Goal: Information Seeking & Learning: Stay updated

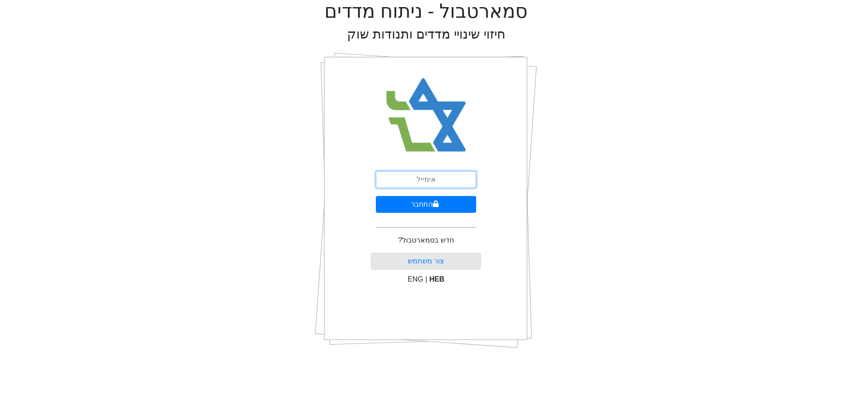
click at [417, 185] on input "email" at bounding box center [426, 179] width 100 height 17
type input "[EMAIL_ADDRESS][DOMAIN_NAME]"
click at [417, 202] on button "התחבר" at bounding box center [426, 204] width 100 height 17
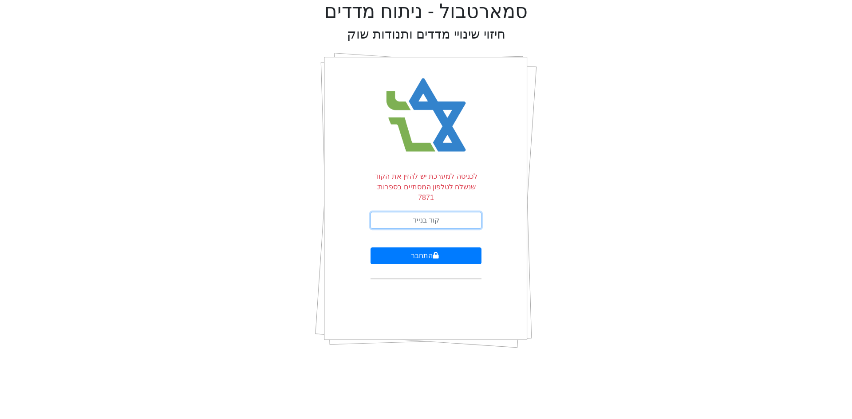
click at [444, 212] on input "text" at bounding box center [426, 220] width 111 height 17
type input "438919"
click at [371, 248] on button "התחבר" at bounding box center [426, 256] width 111 height 17
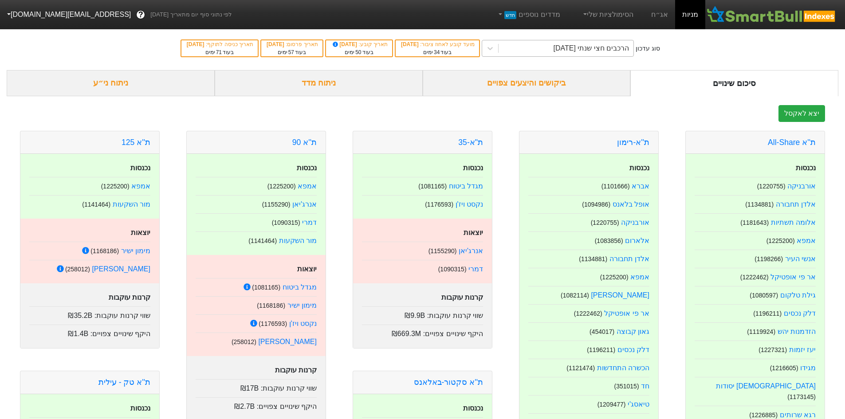
click at [571, 44] on div "הרכבים חצי שנתי [DATE]" at bounding box center [592, 48] width 76 height 11
click at [656, 14] on link "אג״ח" at bounding box center [659, 14] width 31 height 29
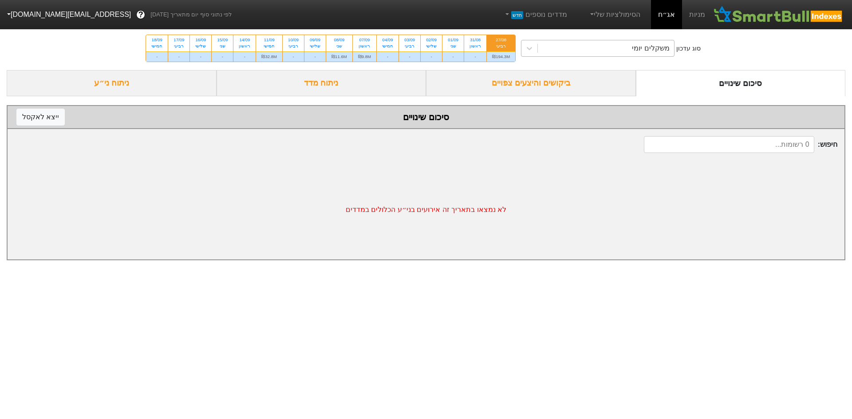
click at [583, 47] on div "משקלים יומי" at bounding box center [606, 48] width 136 height 16
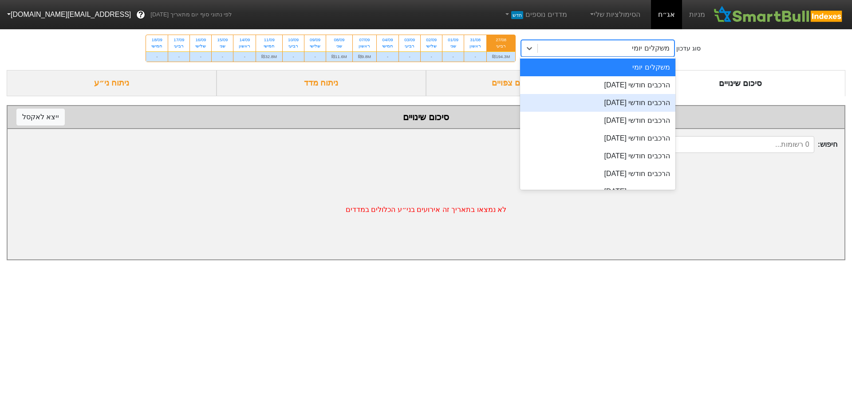
click at [611, 108] on div "הרכבים חודשי [DATE]" at bounding box center [597, 103] width 155 height 18
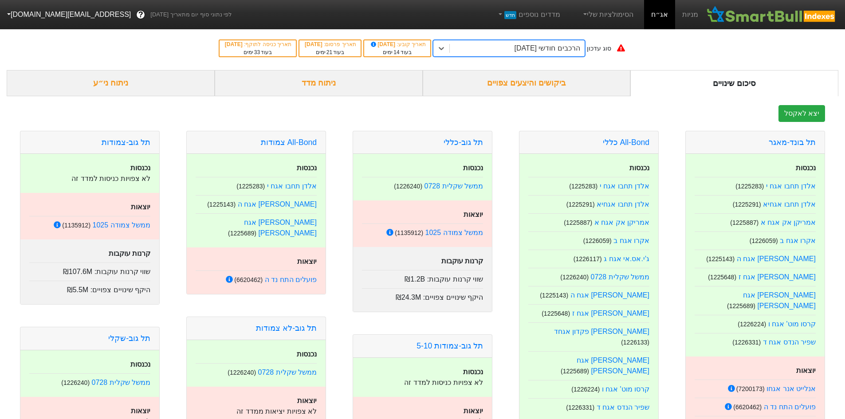
click at [551, 48] on div "הרכבים חודשי [DATE]" at bounding box center [548, 48] width 66 height 11
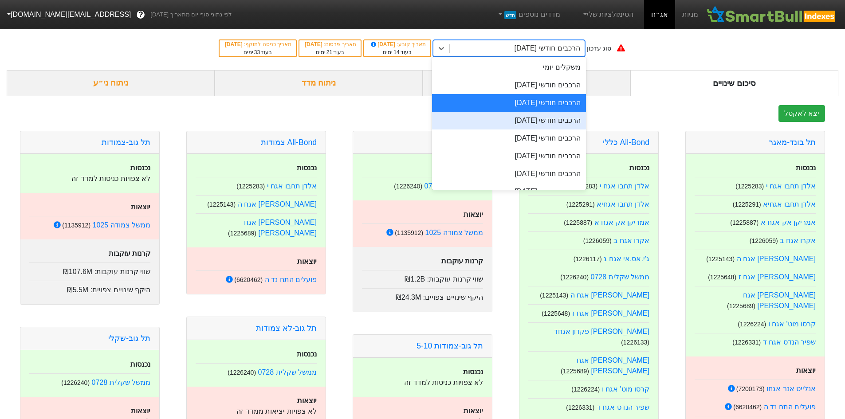
click at [559, 126] on div "הרכבים חודשי [DATE]" at bounding box center [509, 121] width 154 height 18
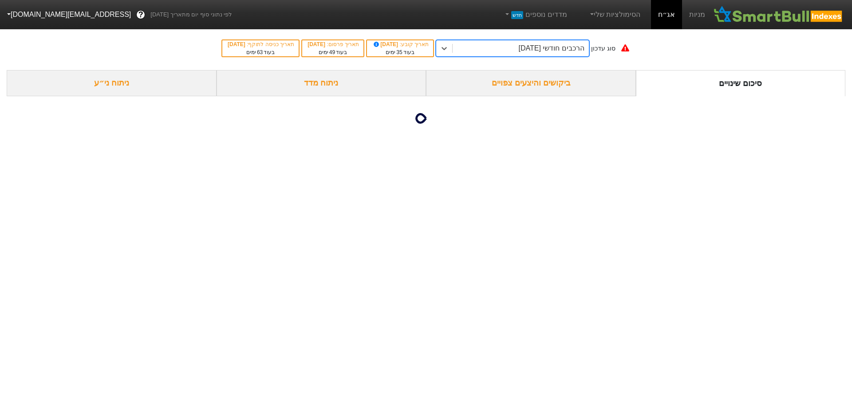
click at [538, 84] on div "ביקושים והיצעים צפויים" at bounding box center [531, 83] width 210 height 26
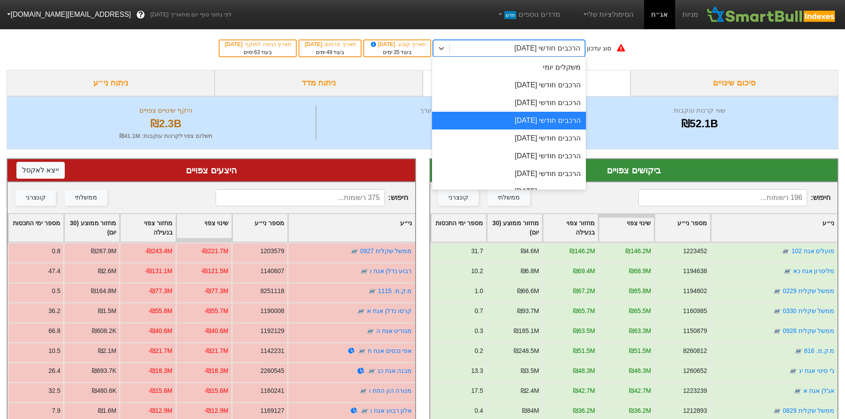
click at [529, 47] on div "הרכבים חודשי [DATE]" at bounding box center [548, 48] width 66 height 11
click at [552, 100] on div "הרכבים חודשי [DATE]" at bounding box center [509, 103] width 154 height 18
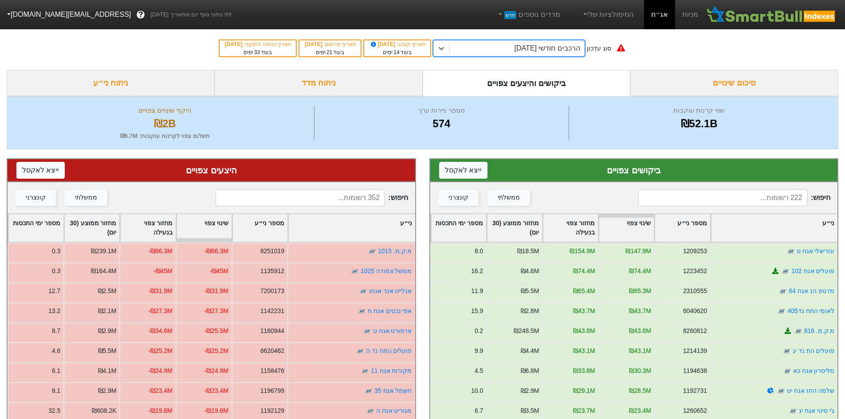
click at [568, 52] on div "הרכבים חודשי [DATE]" at bounding box center [548, 48] width 66 height 11
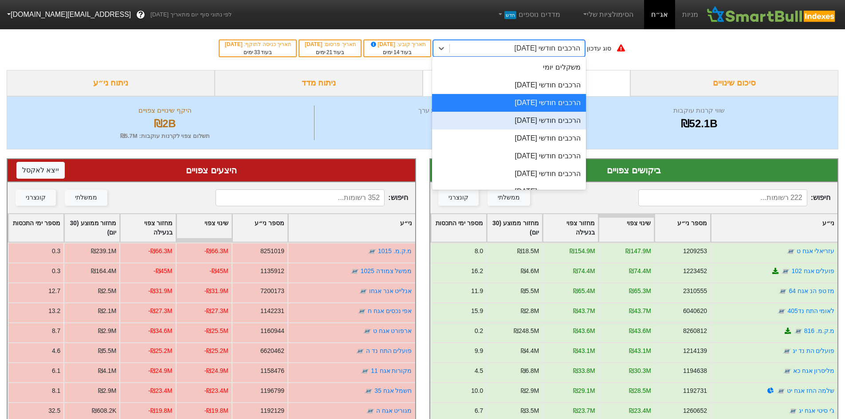
click at [540, 123] on div "הרכבים חודשי [DATE]" at bounding box center [509, 121] width 154 height 18
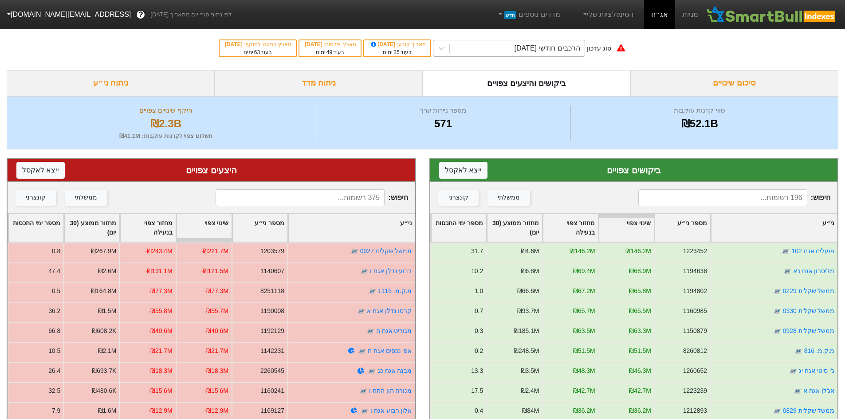
click at [486, 50] on div "הרכבים חודשי [DATE]" at bounding box center [517, 48] width 135 height 16
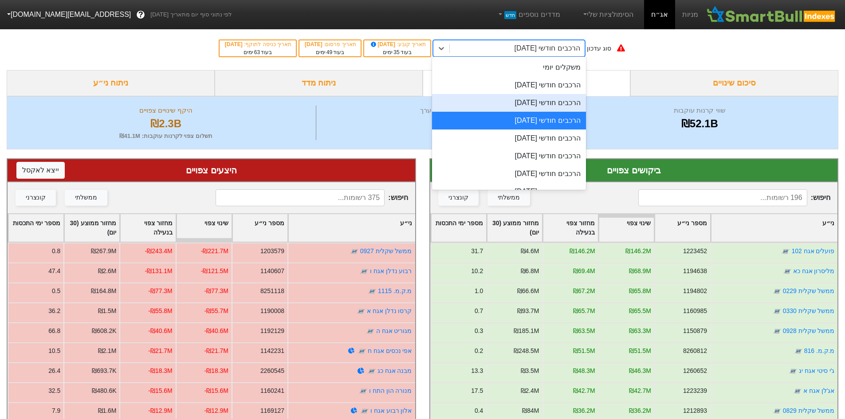
click at [536, 103] on div "הרכבים חודשי [DATE]" at bounding box center [509, 103] width 154 height 18
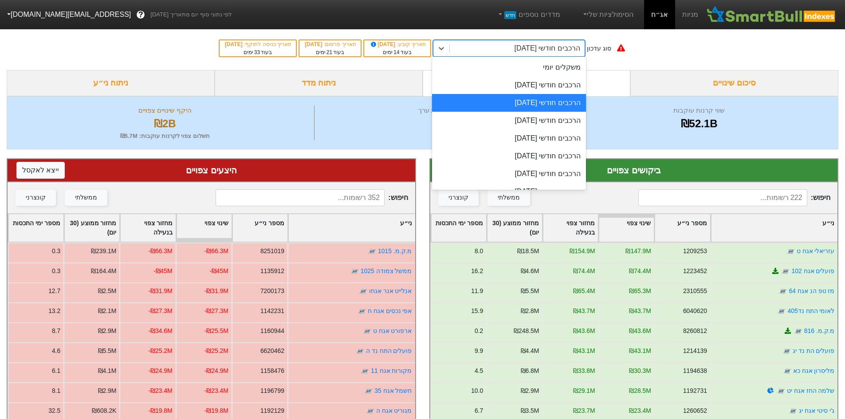
click at [548, 48] on div "הרכבים חודשי [DATE]" at bounding box center [548, 48] width 66 height 11
click at [532, 89] on div "הרכבים חודשי [DATE]" at bounding box center [509, 85] width 154 height 18
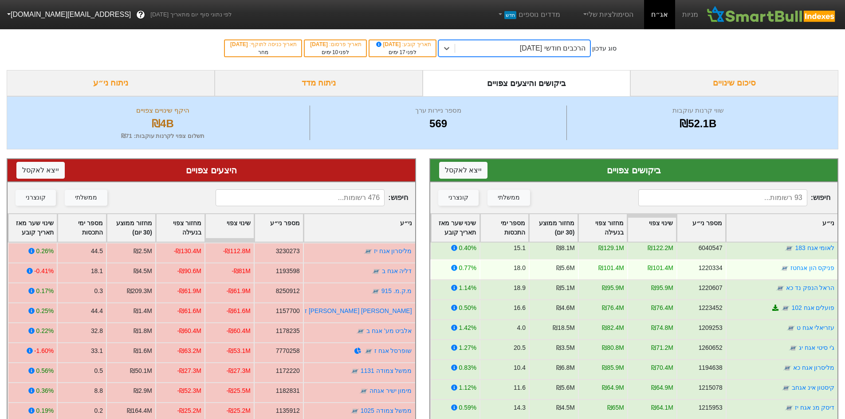
scroll to position [44, 0]
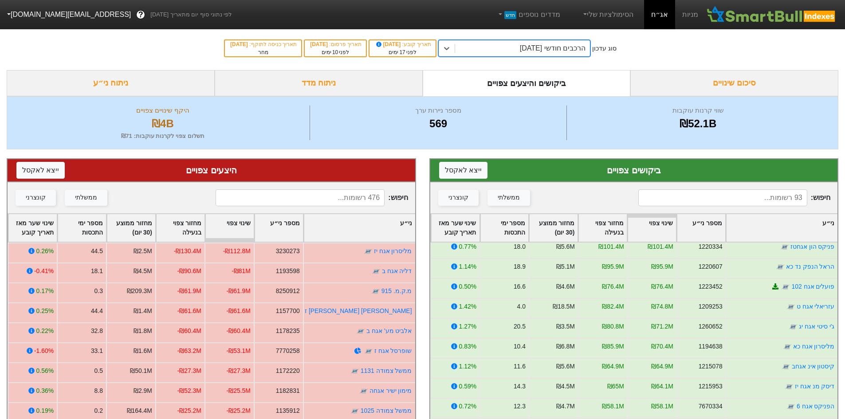
click at [557, 52] on div "הרכבים חודשי [DATE]" at bounding box center [553, 48] width 66 height 11
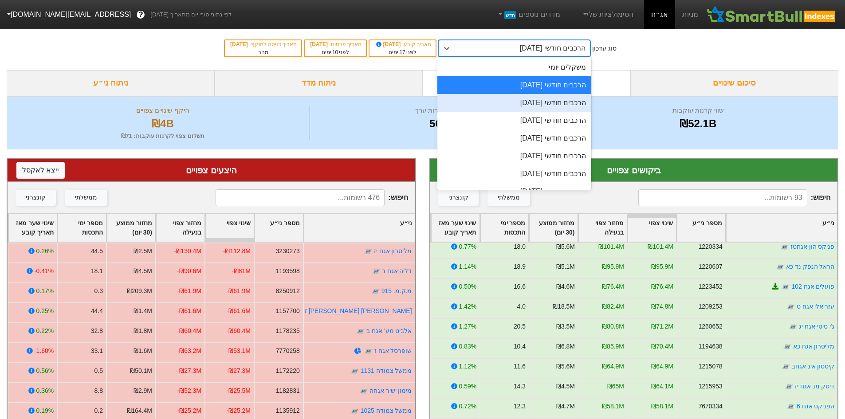
click at [555, 102] on div "הרכבים חודשי [DATE]" at bounding box center [515, 103] width 154 height 18
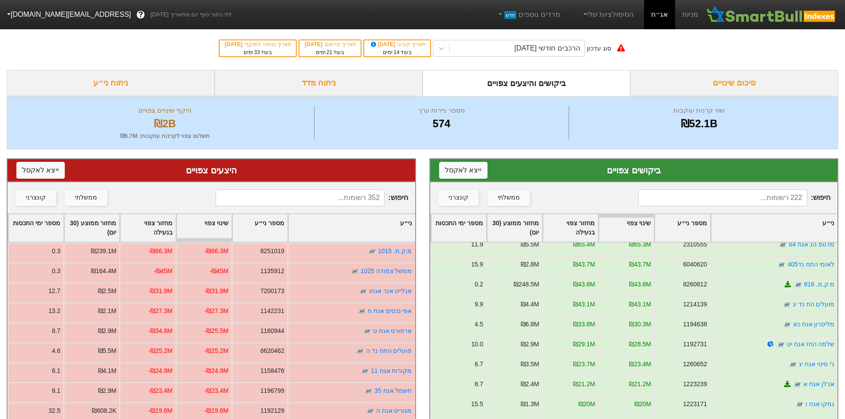
scroll to position [89, 0]
